Goal: Information Seeking & Learning: Learn about a topic

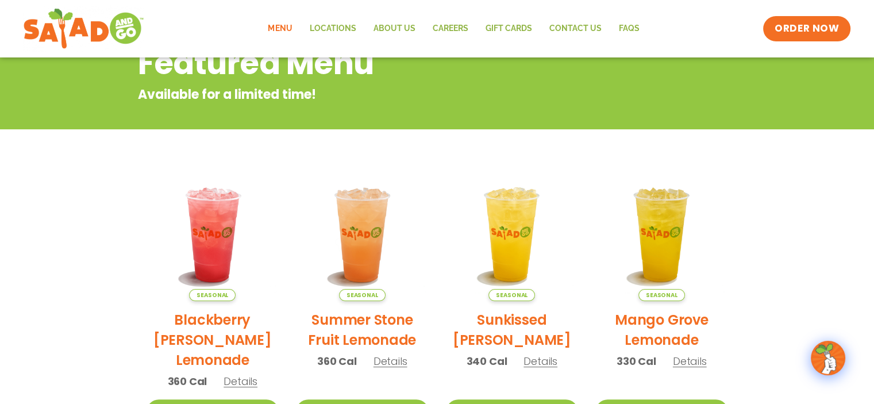
scroll to position [45, 0]
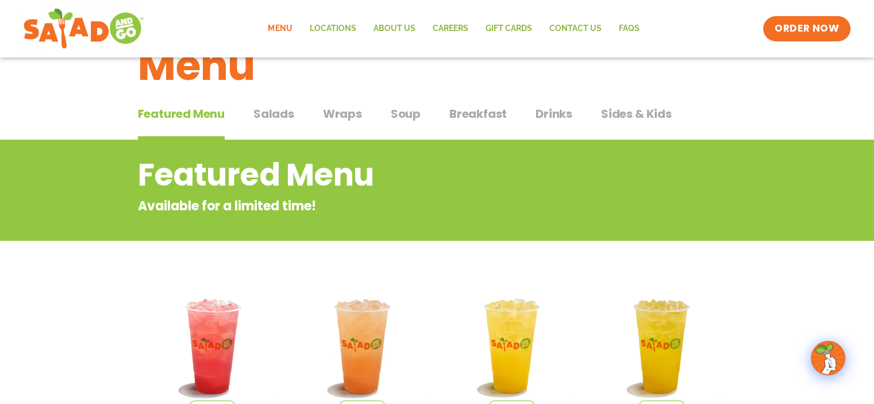
click at [563, 109] on span "Drinks" at bounding box center [553, 113] width 37 height 17
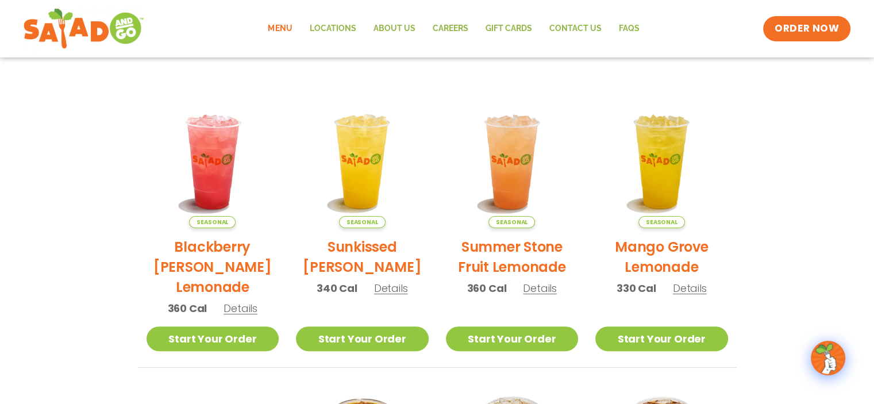
scroll to position [217, 0]
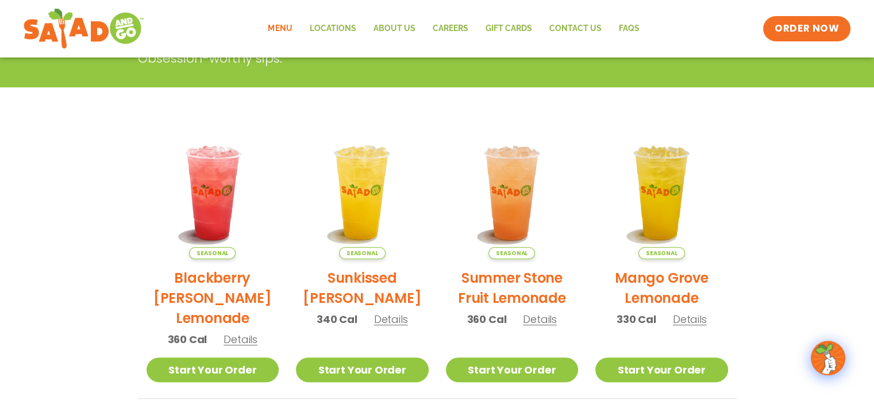
click at [687, 315] on span "Details" at bounding box center [690, 319] width 34 height 14
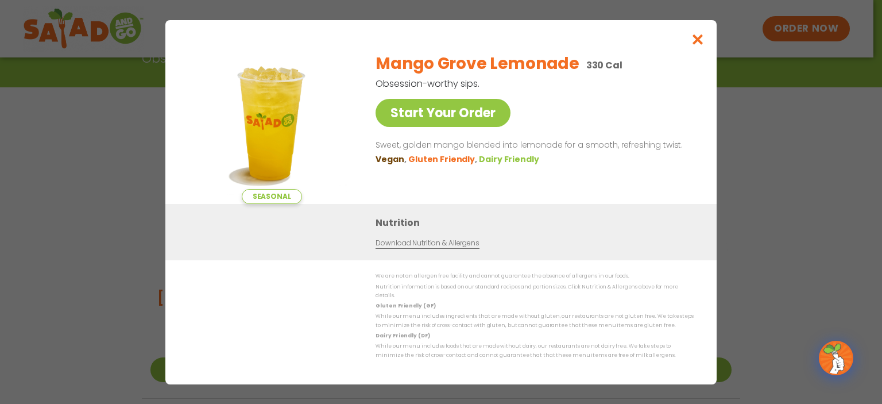
click at [408, 245] on link "Download Nutrition & Allergens" at bounding box center [427, 243] width 103 height 11
click at [693, 45] on icon "Close modal" at bounding box center [698, 39] width 14 height 12
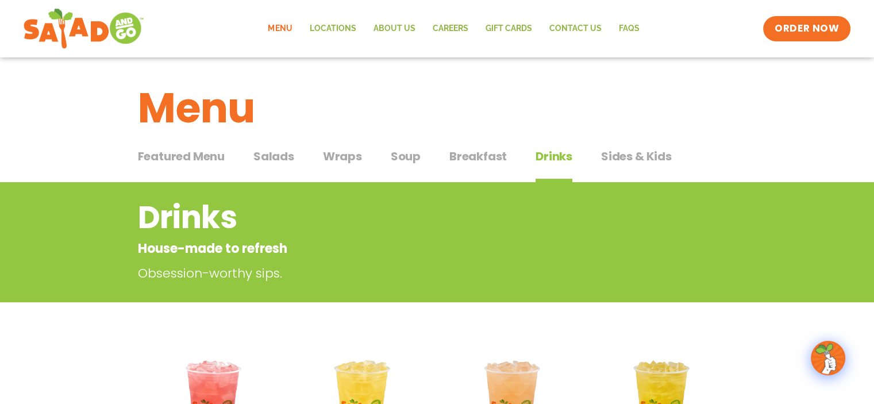
scroll to position [0, 0]
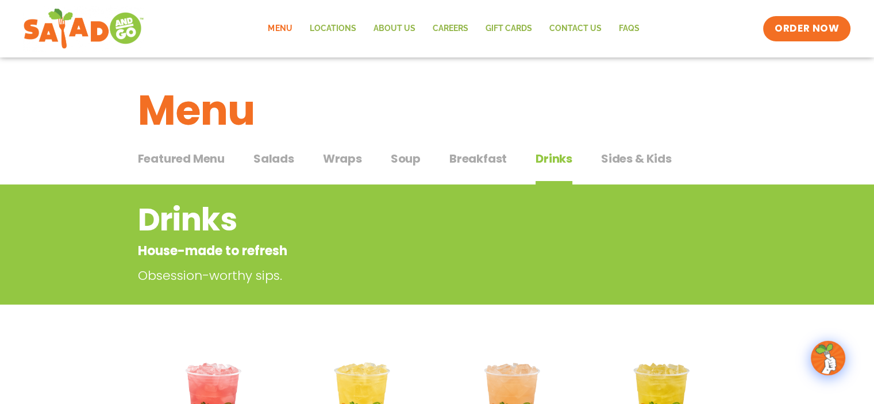
click at [405, 163] on span "Soup" at bounding box center [406, 158] width 30 height 17
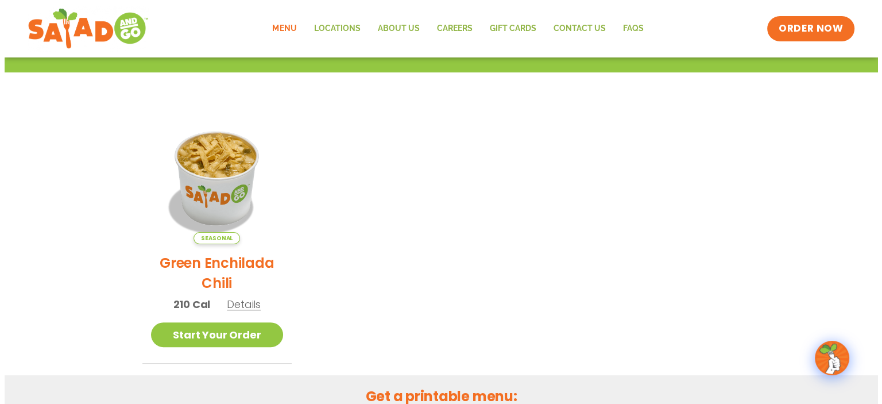
scroll to position [230, 0]
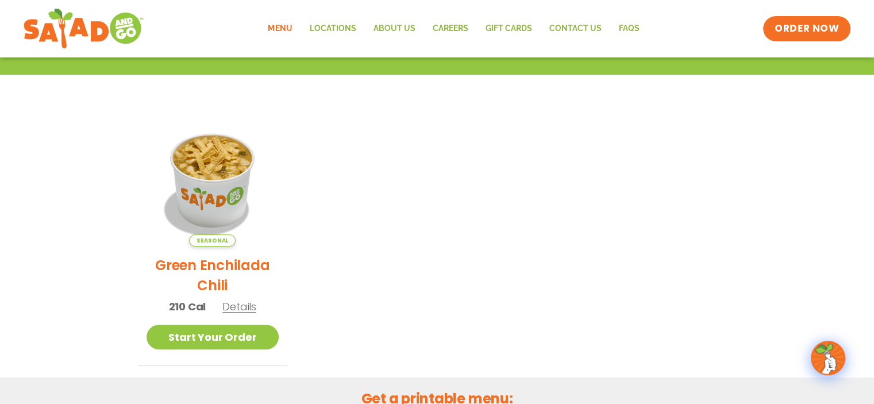
click at [235, 304] on span "Details" at bounding box center [239, 306] width 34 height 14
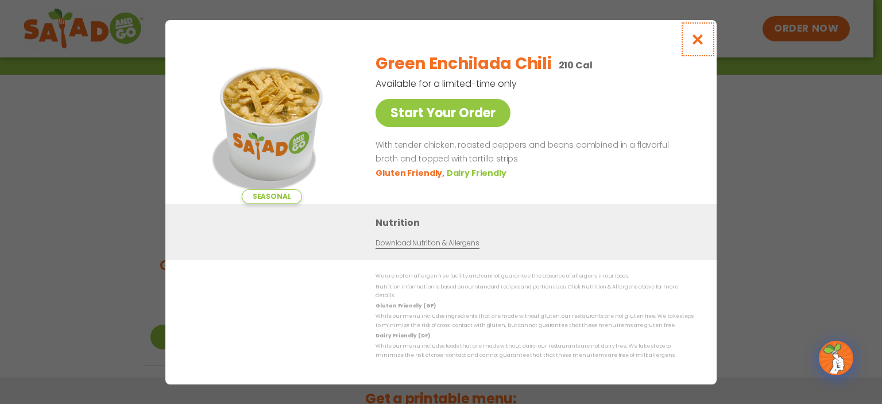
click at [702, 43] on icon "Close modal" at bounding box center [698, 39] width 14 height 12
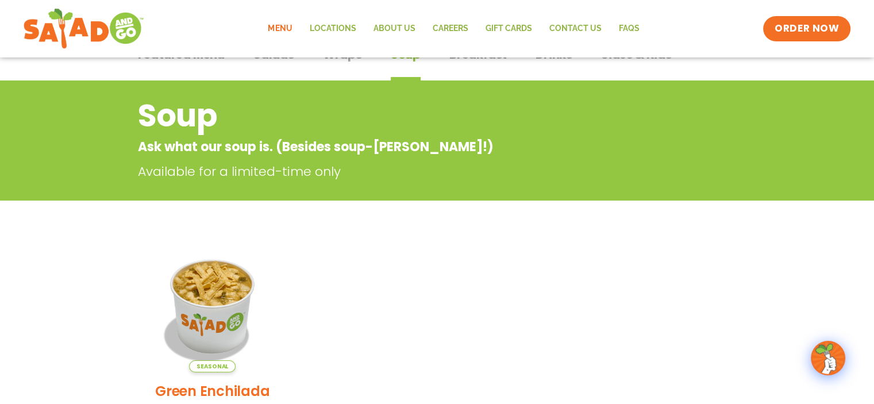
scroll to position [0, 0]
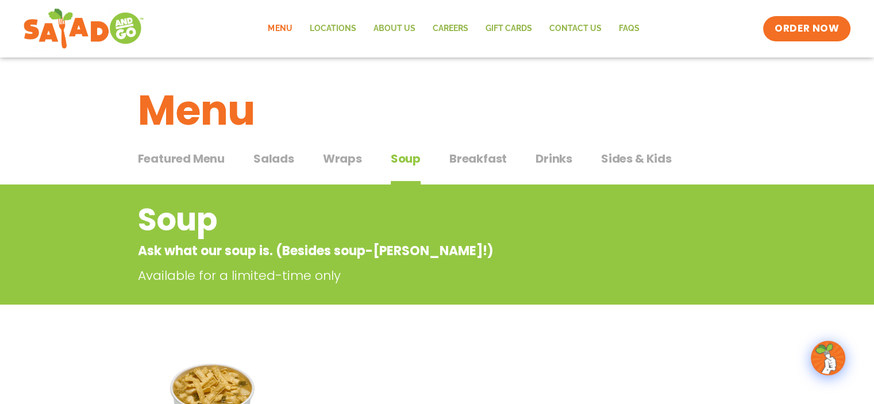
click at [341, 160] on span "Wraps" at bounding box center [342, 158] width 39 height 17
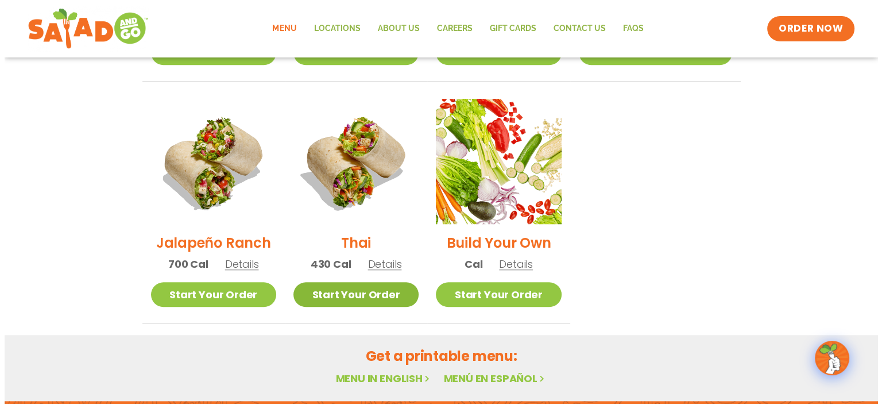
scroll to position [804, 0]
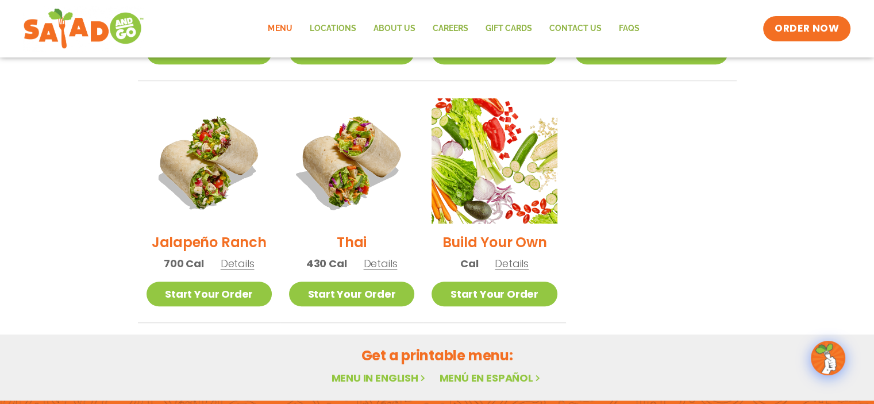
click at [384, 256] on span "Details" at bounding box center [381, 263] width 34 height 14
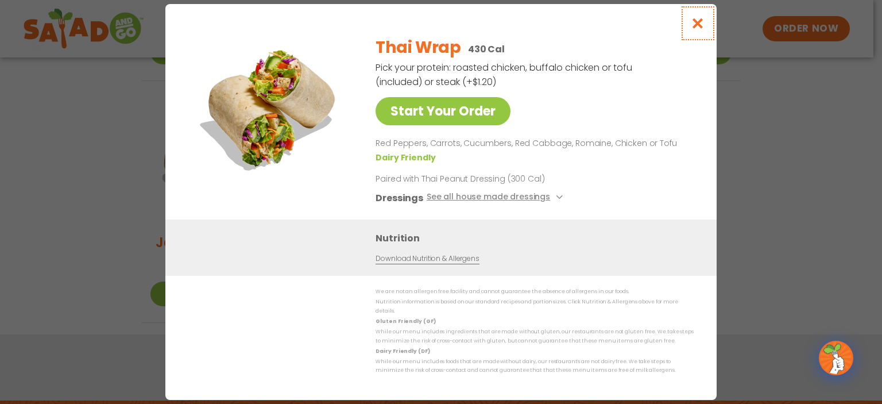
click at [691, 28] on icon "Close modal" at bounding box center [698, 23] width 14 height 12
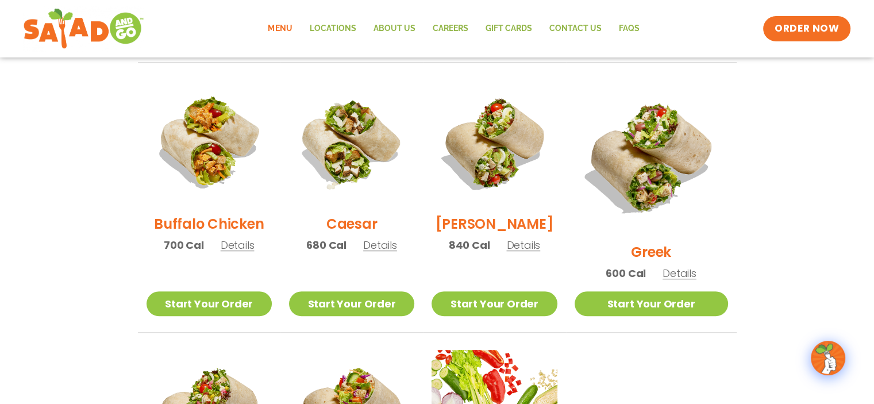
scroll to position [535, 0]
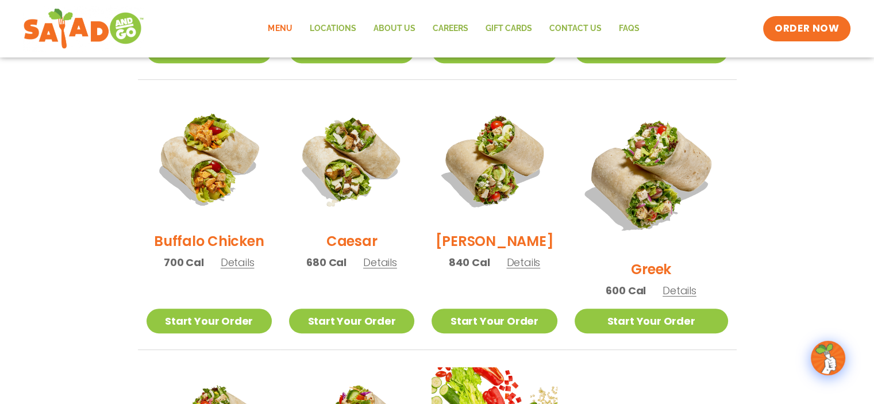
click at [244, 269] on span "Details" at bounding box center [238, 262] width 34 height 14
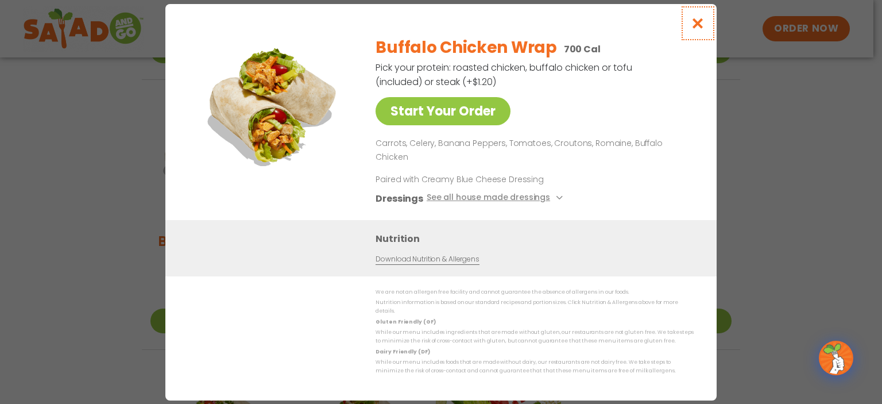
click at [703, 29] on icon "Close modal" at bounding box center [698, 23] width 14 height 12
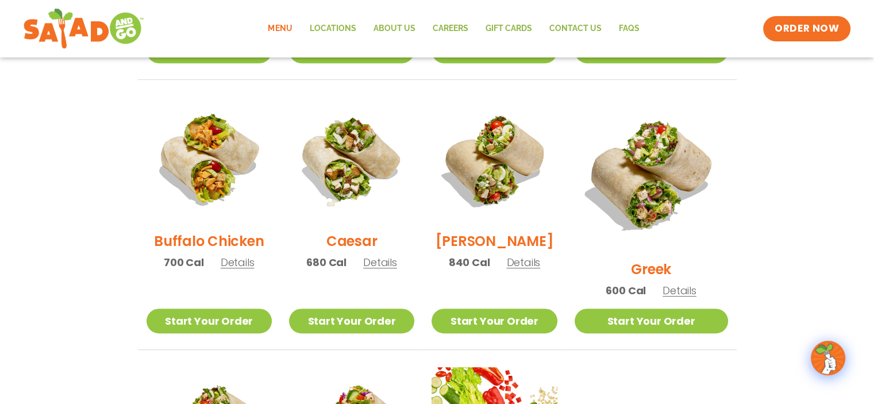
click at [540, 265] on span "Details" at bounding box center [523, 262] width 34 height 14
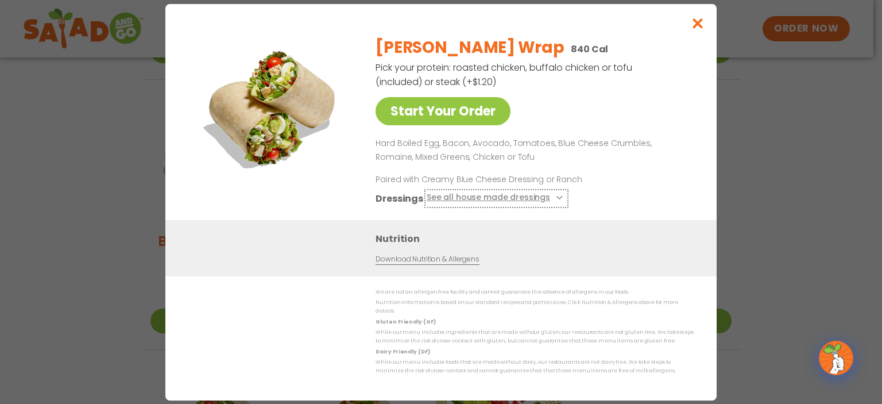
click at [535, 201] on button "See all house made dressings" at bounding box center [497, 198] width 140 height 14
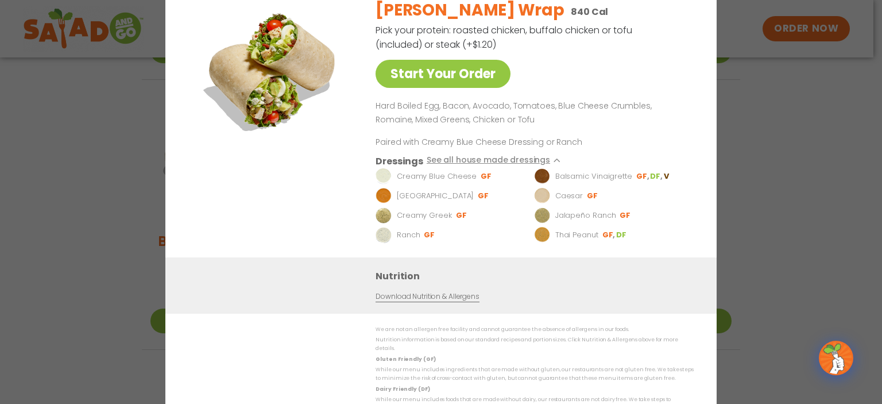
click at [811, 183] on div "Start Your Order [PERSON_NAME] Wrap 840 Cal Pick your protein: roasted chicken,…" at bounding box center [441, 202] width 882 height 404
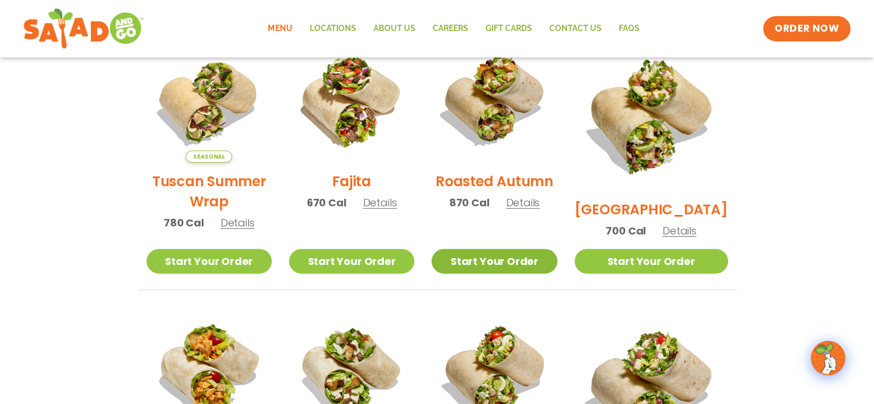
scroll to position [306, 0]
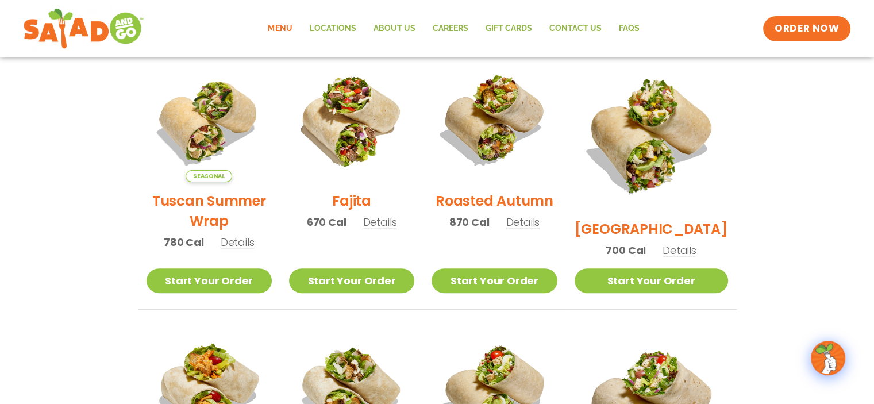
click at [239, 247] on span "Details" at bounding box center [238, 242] width 34 height 14
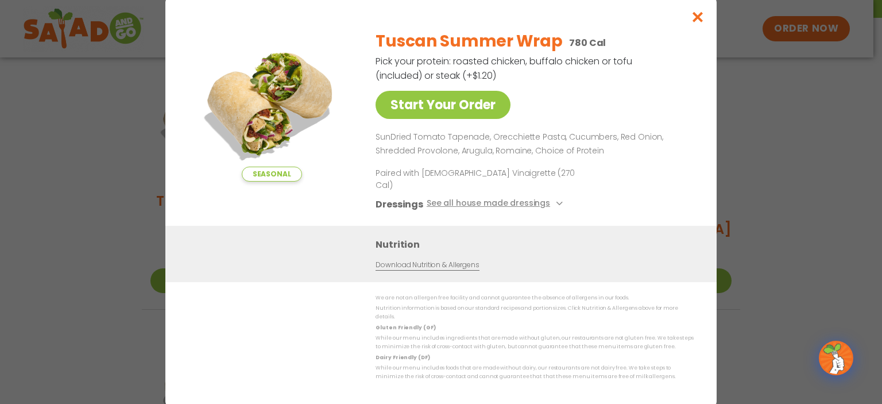
click at [500, 184] on p "Paired with [DEMOGRAPHIC_DATA] Vinaigrette (270 Cal)" at bounding box center [482, 179] width 213 height 24
click at [482, 197] on button "See all house made dressings" at bounding box center [497, 204] width 140 height 14
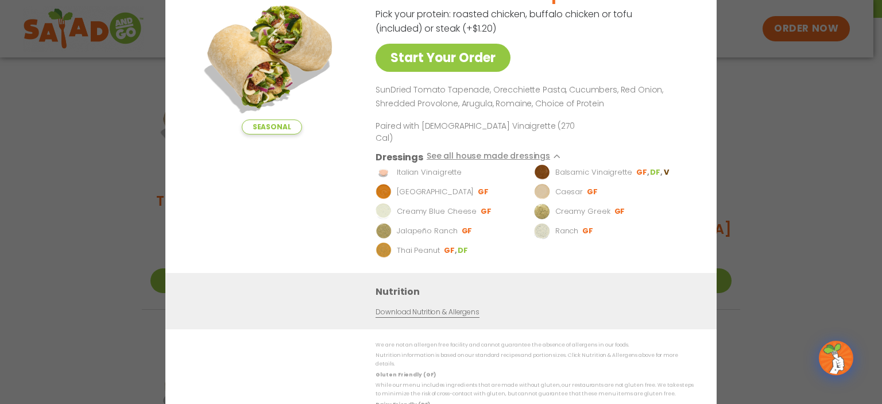
click at [402, 172] on p "Italian Vinaigrette" at bounding box center [429, 172] width 65 height 11
click at [393, 169] on li "Italian Vinaigrette" at bounding box center [453, 172] width 155 height 16
click at [388, 170] on img at bounding box center [384, 172] width 16 height 16
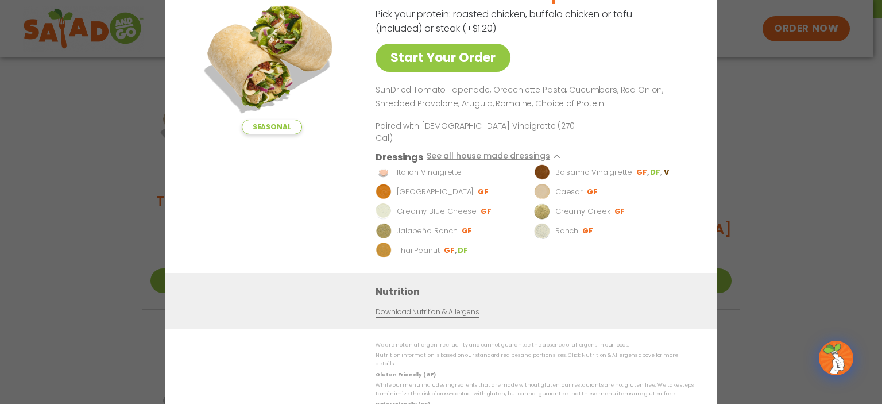
click at [776, 128] on div "Seasonal Start Your Order Tuscan Summer Wrap 780 Cal Pick your protein: roasted…" at bounding box center [441, 202] width 882 height 404
